Goal: Task Accomplishment & Management: Manage account settings

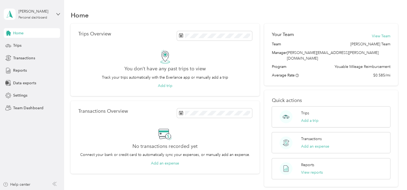
click at [54, 17] on div "[PERSON_NAME] Personal dashboard" at bounding box center [32, 14] width 56 height 19
click at [32, 47] on div "Team dashboard" at bounding box center [91, 43] width 166 height 9
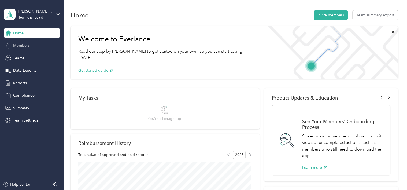
click at [25, 46] on span "Members" at bounding box center [21, 46] width 16 height 6
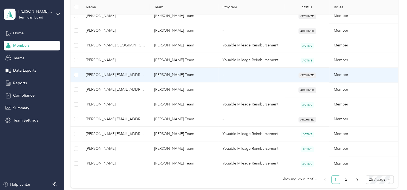
scroll to position [359, 0]
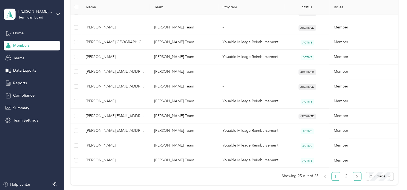
click at [356, 176] on icon "right" at bounding box center [357, 176] width 3 height 3
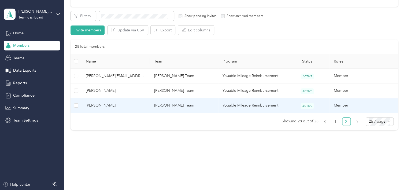
click at [100, 105] on span "[PERSON_NAME]" at bounding box center [116, 105] width 60 height 6
click at [100, 105] on div "Loading member data" at bounding box center [276, 95] width 407 height 190
click at [102, 106] on span "[PERSON_NAME]" at bounding box center [116, 105] width 60 height 6
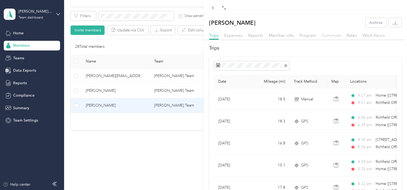
click at [331, 37] on span "Commute" at bounding box center [331, 35] width 19 height 5
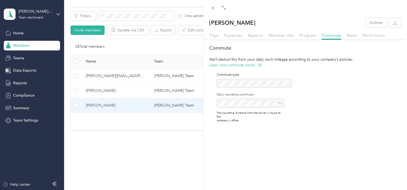
click at [256, 104] on div "mi" at bounding box center [251, 103] width 68 height 9
click at [175, 138] on div "[PERSON_NAME] Archive Trips Expenses Reports Member info Program Commute Rates …" at bounding box center [203, 95] width 407 height 190
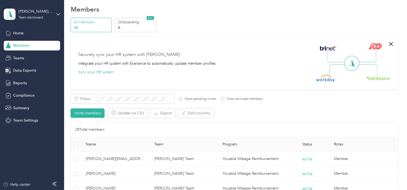
scroll to position [5, 0]
click at [389, 45] on icon "button" at bounding box center [391, 45] width 4 height 4
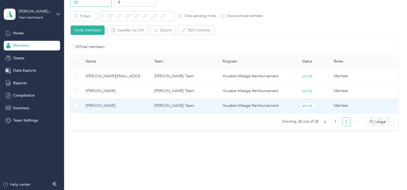
scroll to position [0, 0]
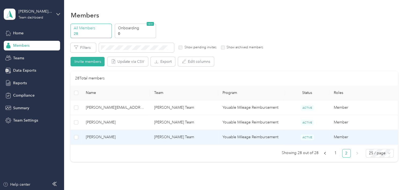
click at [197, 138] on td "[PERSON_NAME] Team" at bounding box center [184, 137] width 68 height 15
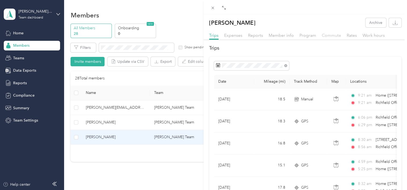
click at [328, 35] on span "Commute" at bounding box center [331, 35] width 19 height 5
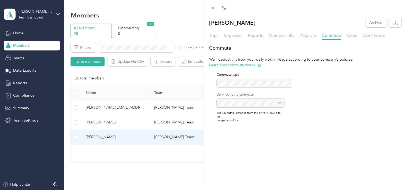
click at [246, 38] on div "Trips Expenses Reports Member info Program Commute Rates Work hours" at bounding box center [306, 36] width 204 height 8
click at [254, 35] on span "Reports" at bounding box center [255, 35] width 15 height 5
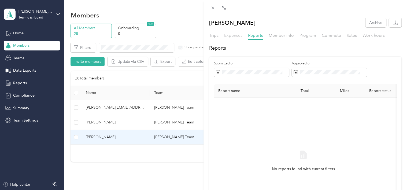
click at [234, 37] on span "Expenses" at bounding box center [233, 35] width 18 height 5
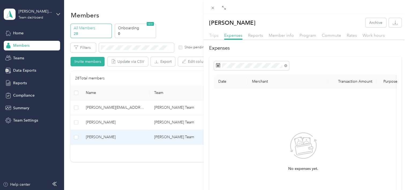
click at [212, 38] on span "Trips" at bounding box center [213, 35] width 9 height 5
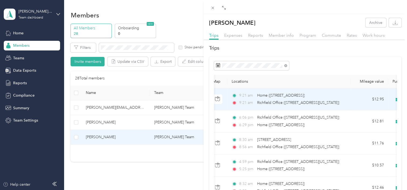
scroll to position [0, 119]
copy span "[STREET_ADDRESS]"
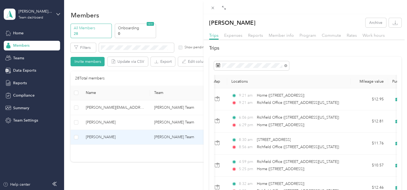
drag, startPoint x: 325, startPoint y: 96, endPoint x: 288, endPoint y: 55, distance: 55.3
click at [288, 55] on div "Trips Date Mileage (mi) Track Method Map Locations Mileage value Purpose [DATE]…" at bounding box center [306, 145] width 204 height 200
click at [329, 36] on span "Commute" at bounding box center [331, 35] width 19 height 5
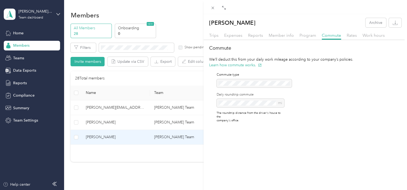
click at [301, 103] on div "Commute We’ll deduct this from your daily work mileage according to your compan…" at bounding box center [306, 86] width 204 height 82
click at [177, 11] on div "[PERSON_NAME] Archive Trips Expenses Reports Member info Program Commute Rates …" at bounding box center [203, 95] width 407 height 190
